Goal: Information Seeking & Learning: Learn about a topic

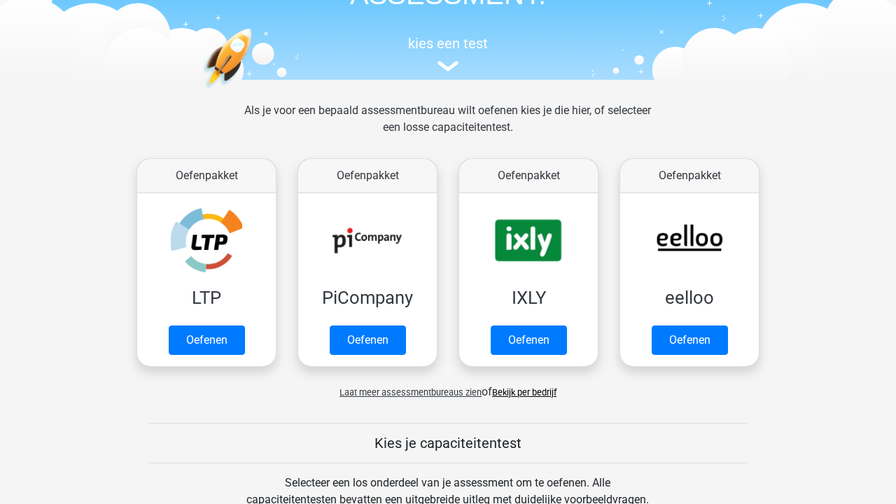
scroll to position [117, 0]
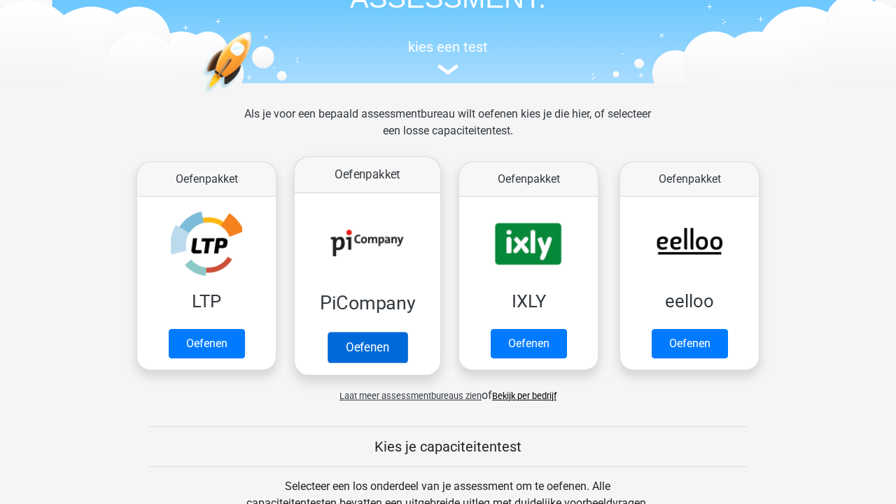
click at [374, 352] on link "Oefenen" at bounding box center [368, 347] width 80 height 31
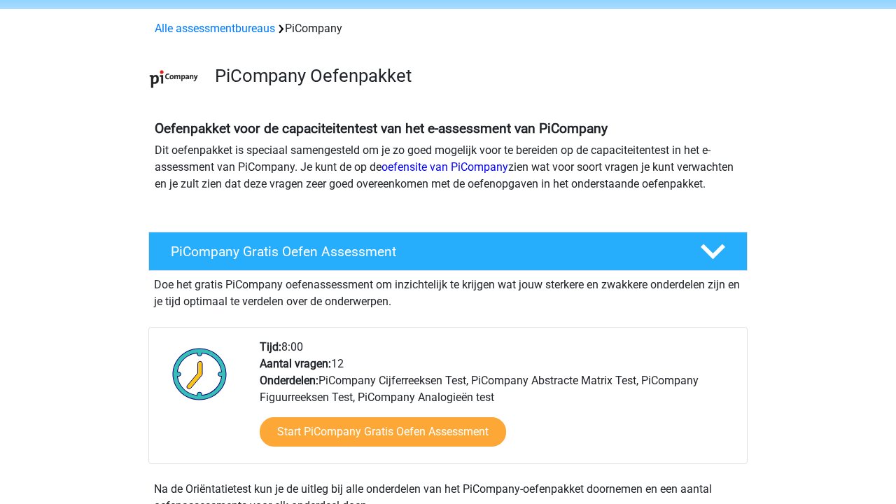
scroll to position [93, 0]
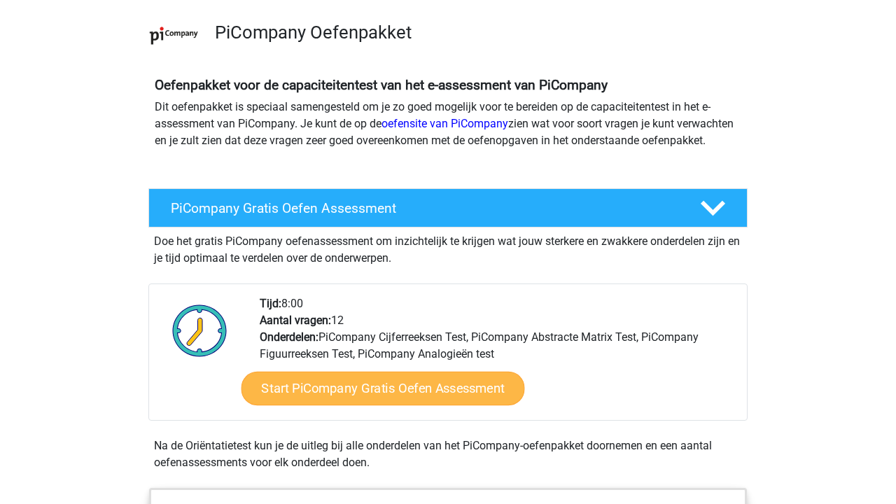
click at [454, 402] on link "Start PiCompany Gratis Oefen Assessment" at bounding box center [382, 389] width 283 height 34
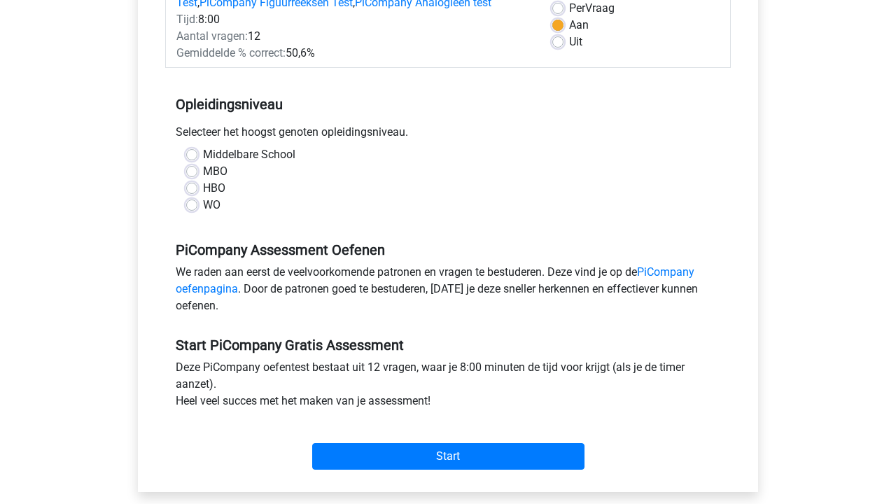
scroll to position [217, 0]
click at [203, 196] on label "HBO" at bounding box center [214, 187] width 22 height 17
click at [195, 193] on input "HBO" at bounding box center [191, 186] width 11 height 14
radio input "true"
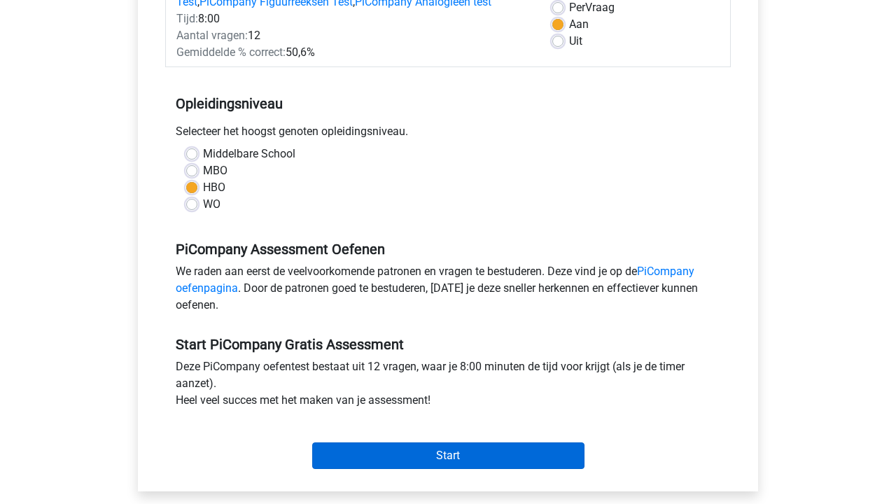
click at [443, 469] on input "Start" at bounding box center [448, 455] width 272 height 27
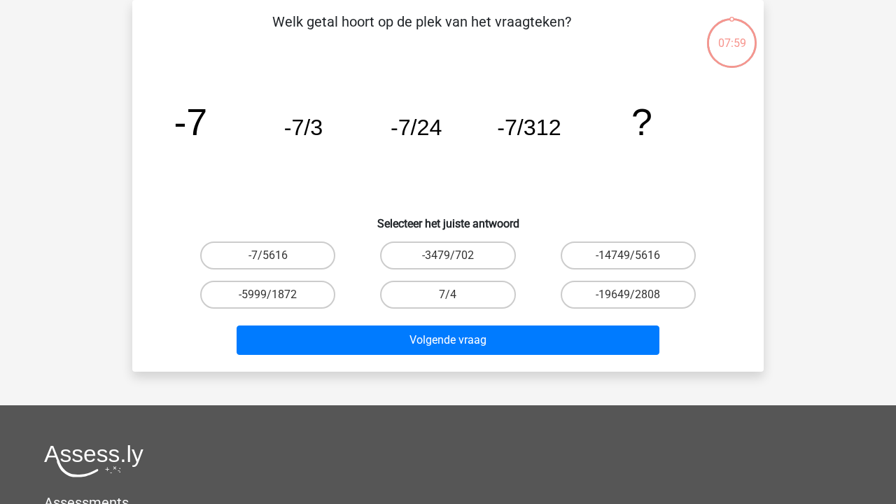
scroll to position [74, 0]
